Goal: Complete application form

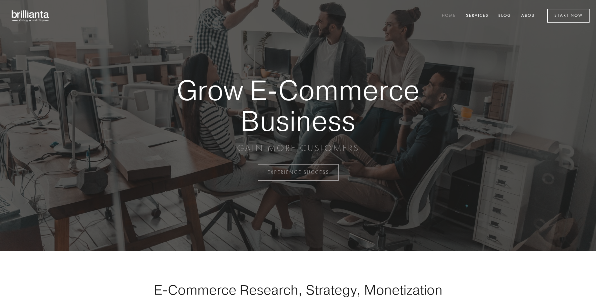
scroll to position [1692, 0]
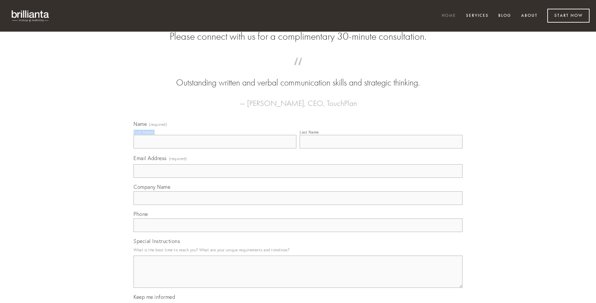
type input "[PERSON_NAME]"
click at [381, 148] on input "Last Name" at bounding box center [381, 142] width 163 height 14
type input "[PERSON_NAME]"
click at [298, 178] on input "Email Address (required)" at bounding box center [298, 171] width 329 height 14
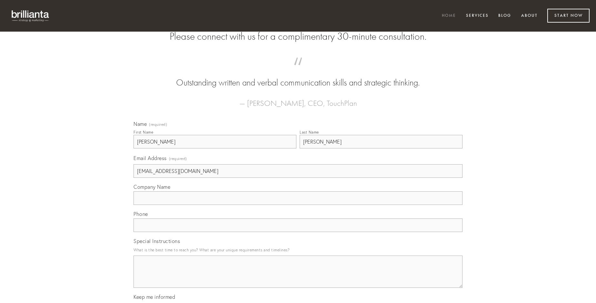
type input "[EMAIL_ADDRESS][DOMAIN_NAME]"
click at [298, 205] on input "Company Name" at bounding box center [298, 198] width 329 height 14
type input "commodo"
click at [298, 232] on input "text" at bounding box center [298, 225] width 329 height 14
click at [298, 278] on textarea "Special Instructions" at bounding box center [298, 272] width 329 height 32
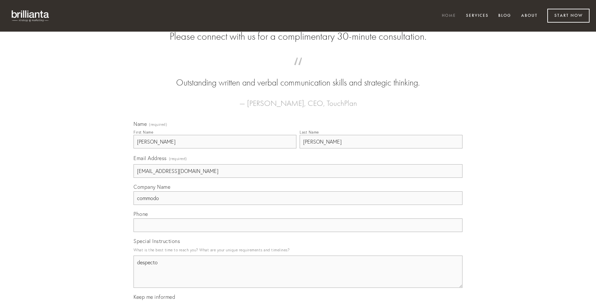
type textarea "despecto"
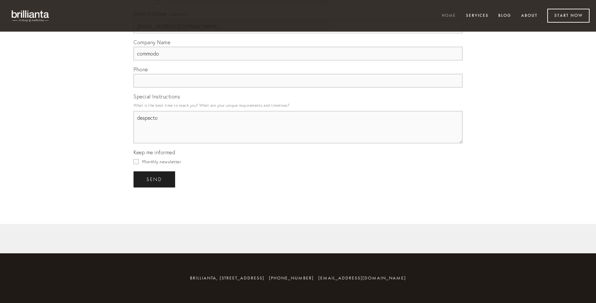
click at [155, 179] on span "send" at bounding box center [155, 180] width 16 height 6
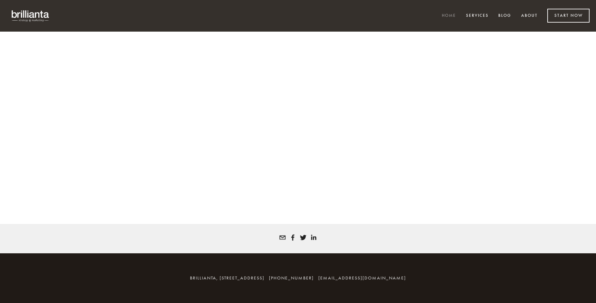
scroll to position [1683, 0]
